Goal: Information Seeking & Learning: Learn about a topic

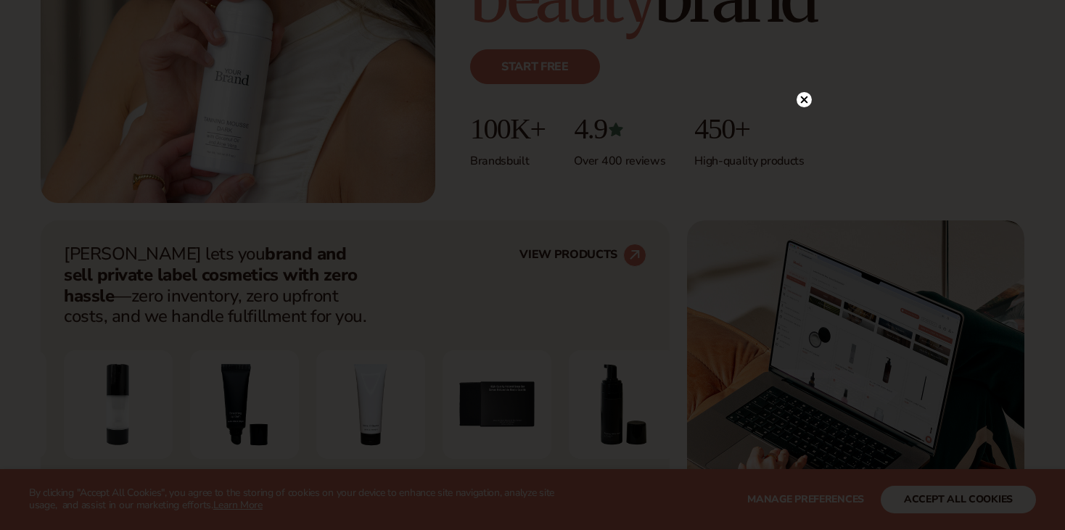
scroll to position [684, 0]
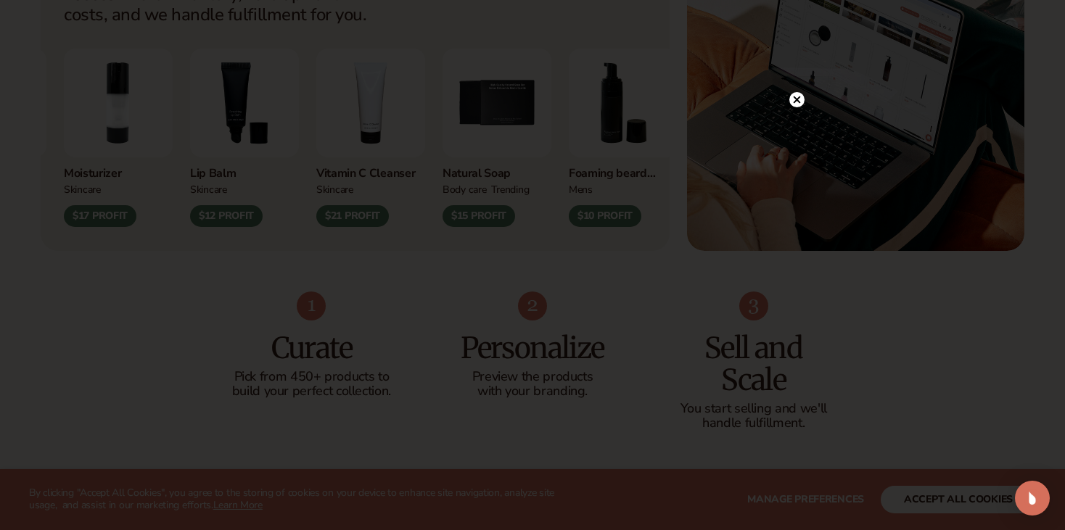
click at [796, 70] on div at bounding box center [532, 265] width 1065 height 530
drag, startPoint x: 808, startPoint y: 98, endPoint x: 798, endPoint y: 94, distance: 11.1
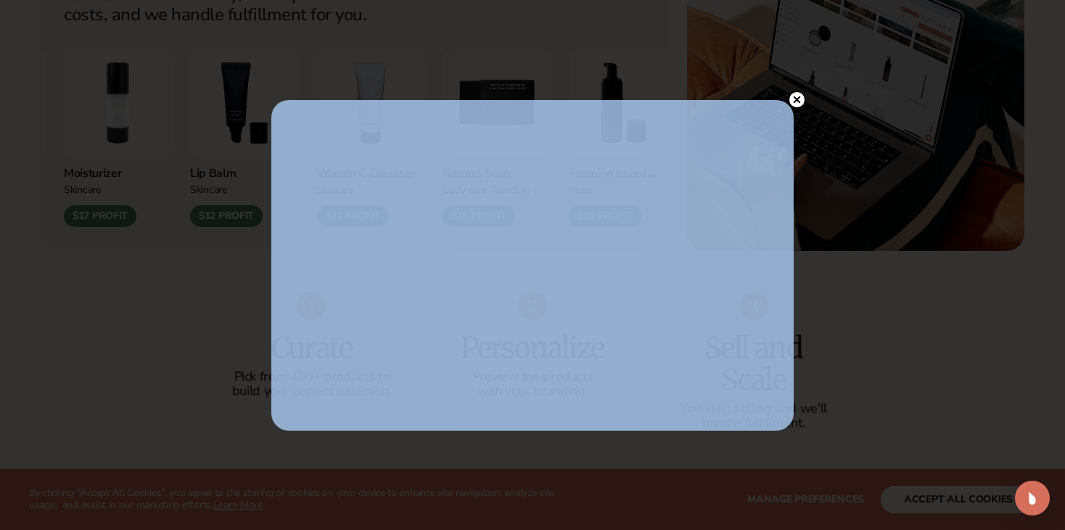
click at [798, 94] on circle at bounding box center [797, 99] width 15 height 15
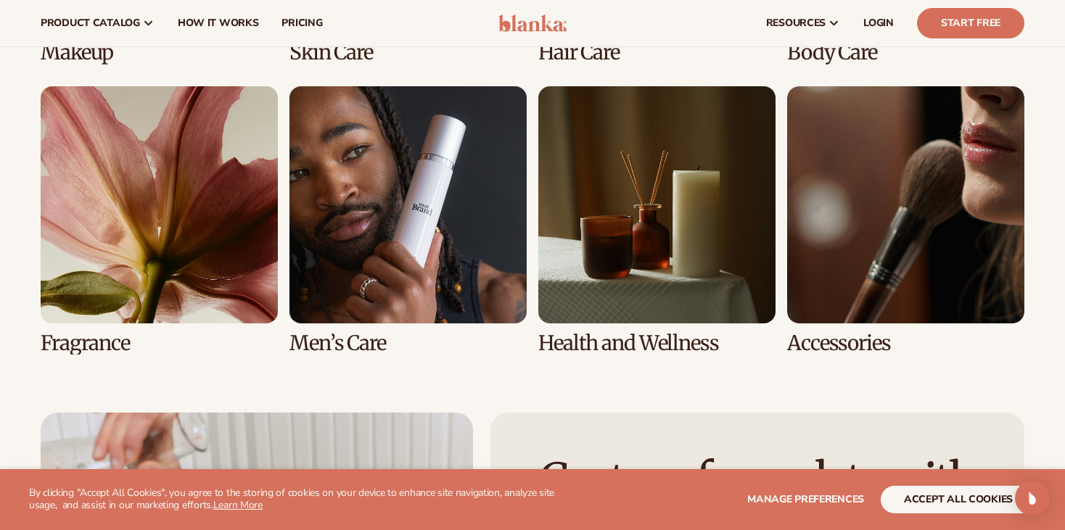
scroll to position [0, 0]
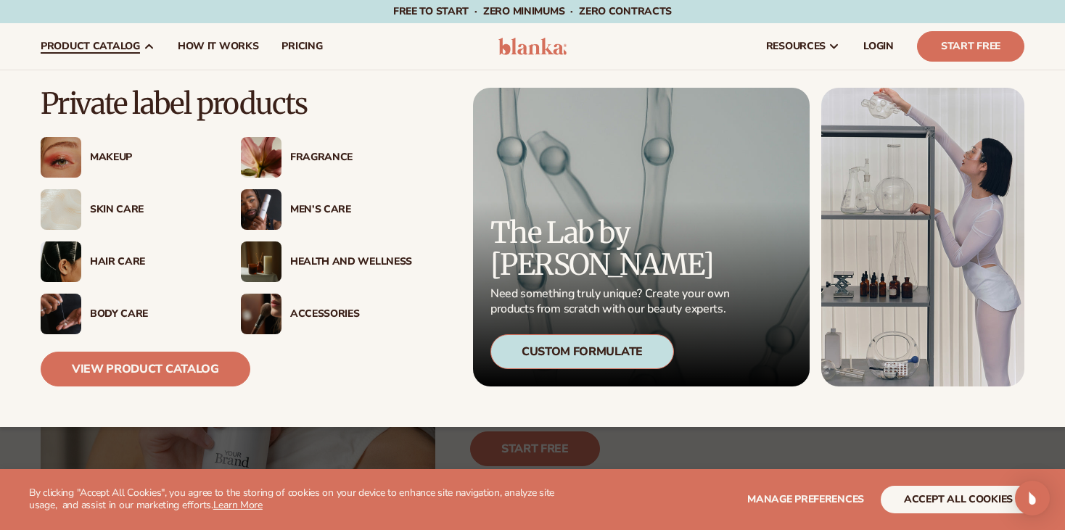
click at [115, 149] on div "Makeup" at bounding box center [126, 157] width 171 height 41
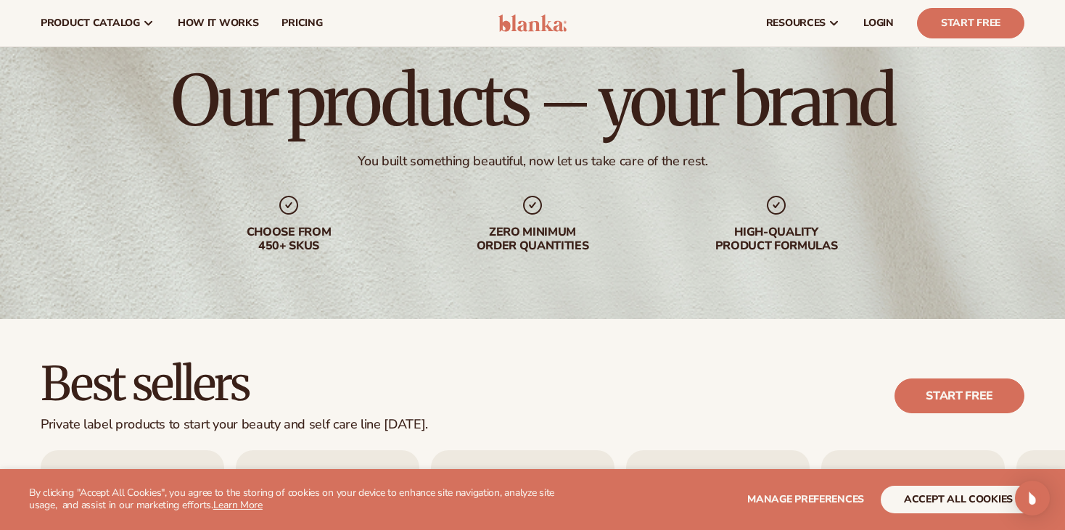
scroll to position [52, 0]
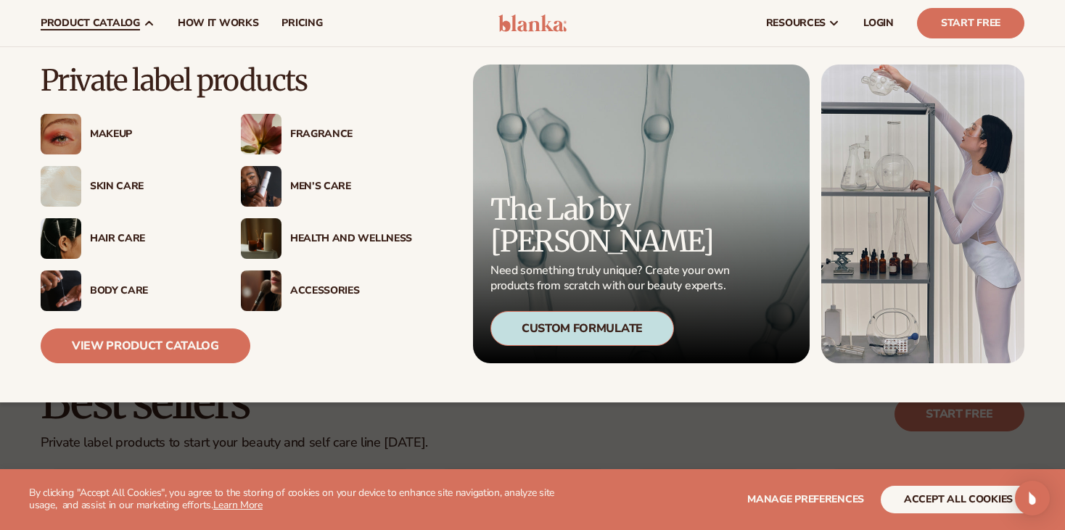
click at [108, 184] on div "Skin Care" at bounding box center [151, 187] width 122 height 12
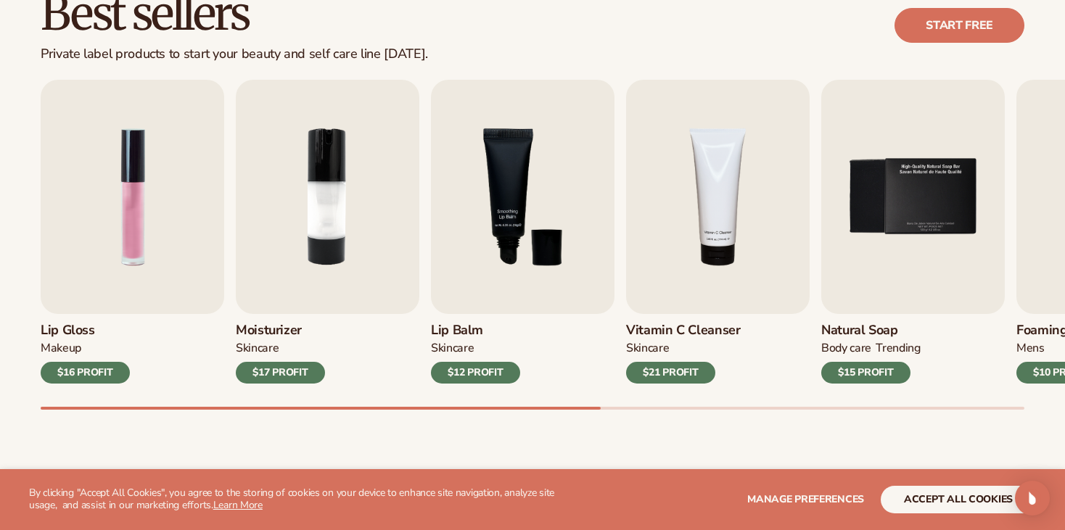
scroll to position [459, 0]
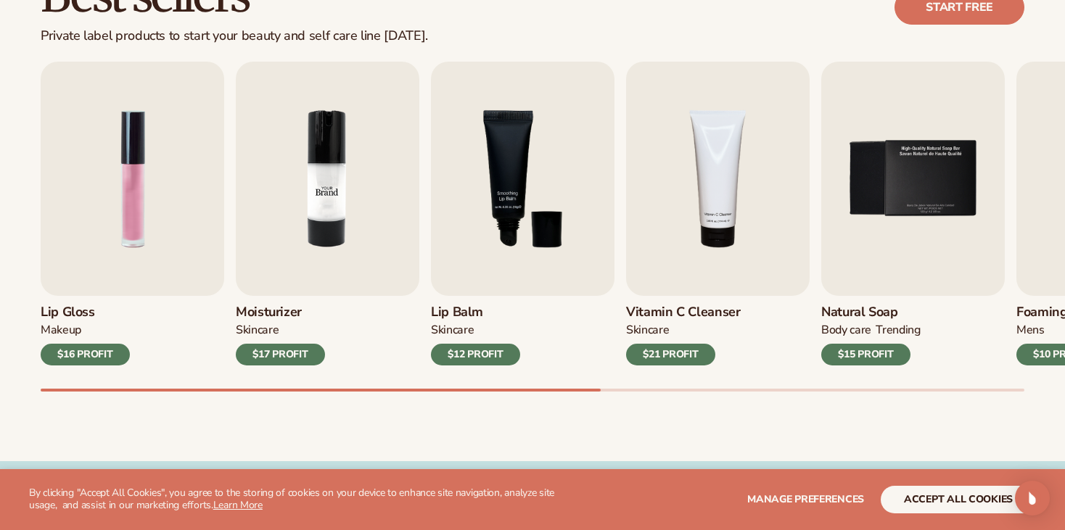
click at [316, 287] on img "2 / 9" at bounding box center [328, 179] width 184 height 234
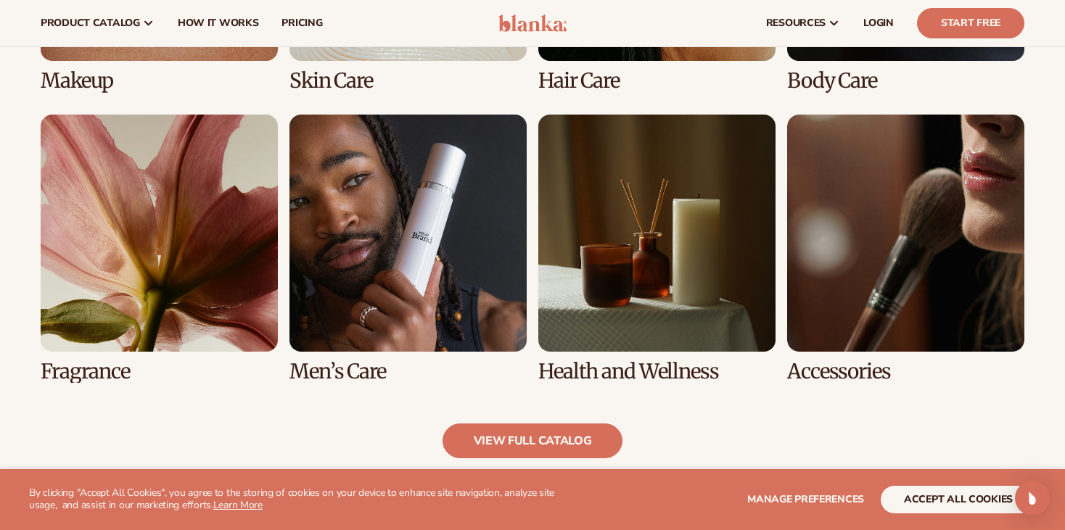
scroll to position [1287, 0]
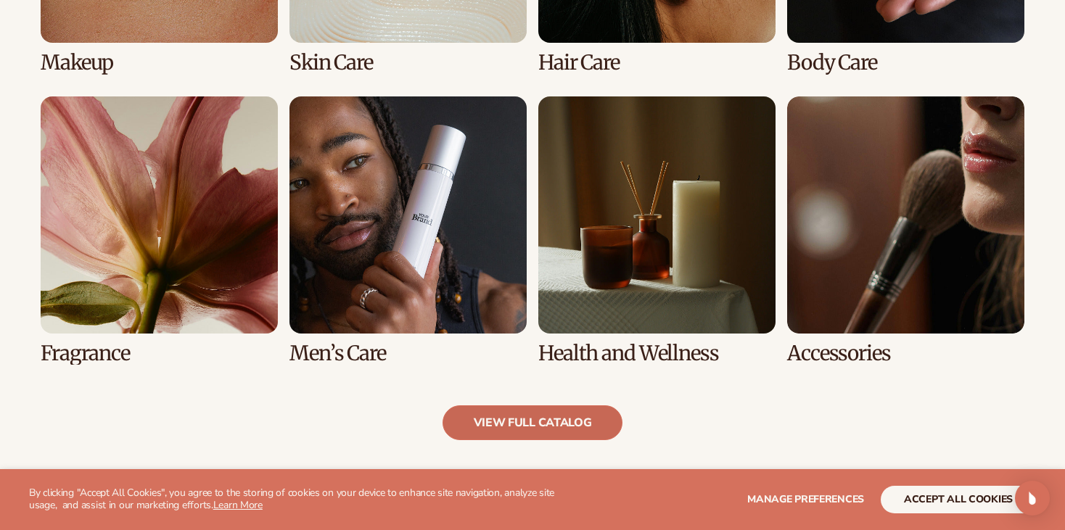
click at [542, 412] on link "view full catalog" at bounding box center [533, 423] width 181 height 35
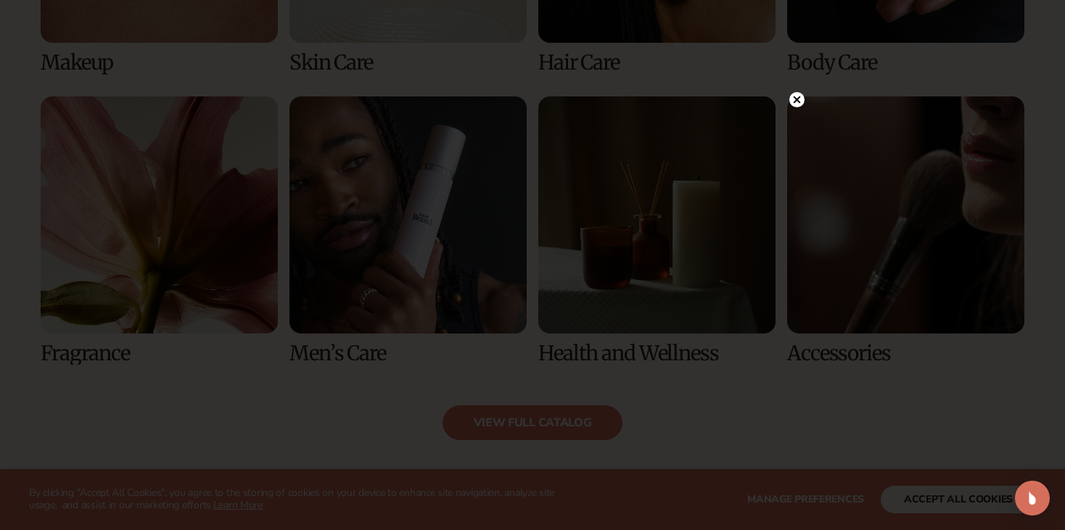
click at [789, 96] on div at bounding box center [532, 265] width 1065 height 530
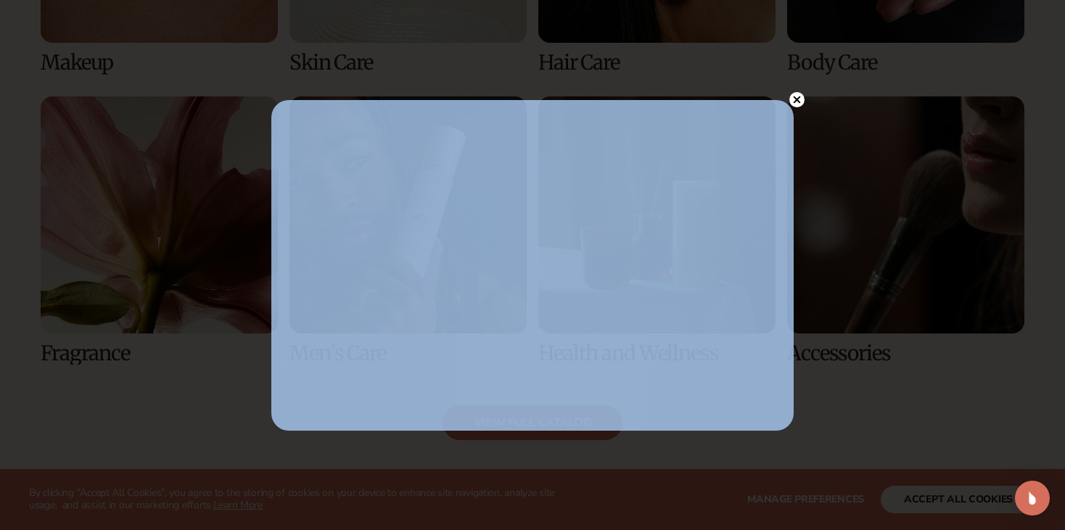
click at [800, 97] on body "WE USE COOKIES By clicking "Accept All Cookies", you agree to the storing of co…" at bounding box center [532, 327] width 1065 height 3228
click at [800, 97] on icon at bounding box center [797, 100] width 7 height 7
